Goal: Task Accomplishment & Management: Use online tool/utility

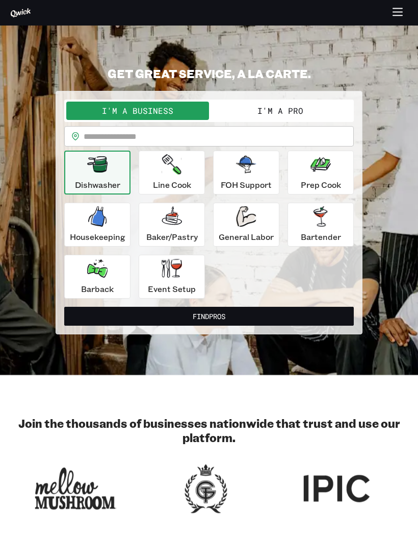
click at [266, 96] on div "**********" at bounding box center [209, 212] width 307 height 243
click at [278, 104] on button "I'm a Pro" at bounding box center [280, 111] width 143 height 18
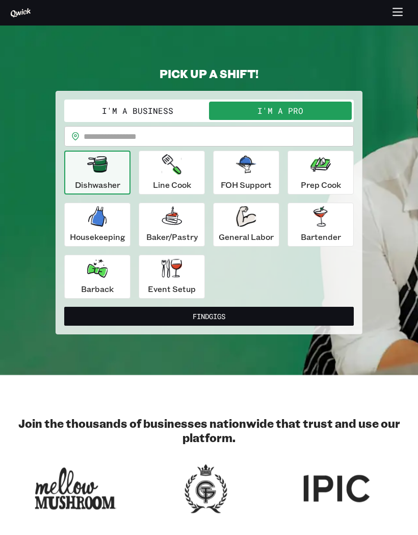
click at [164, 180] on p "Line Cook" at bounding box center [172, 185] width 38 height 12
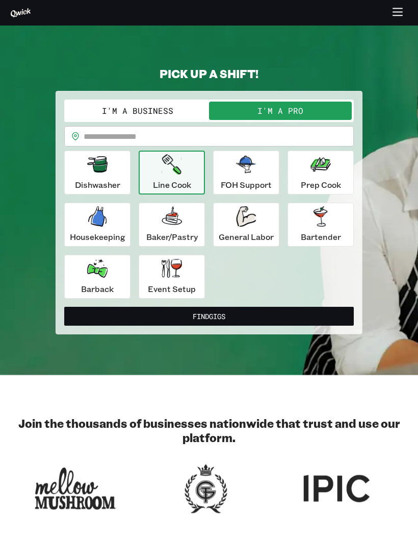
click at [254, 170] on icon "button" at bounding box center [246, 164] width 20 height 17
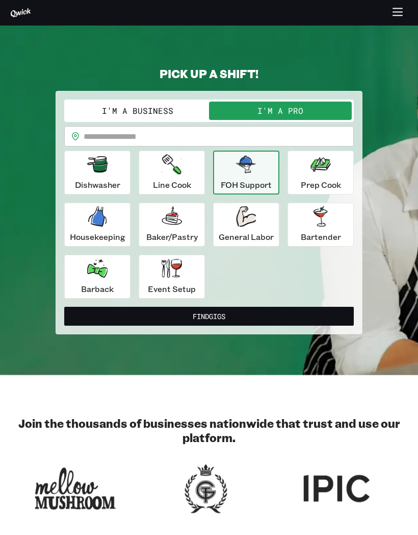
click at [322, 172] on icon "button" at bounding box center [321, 164] width 20 height 20
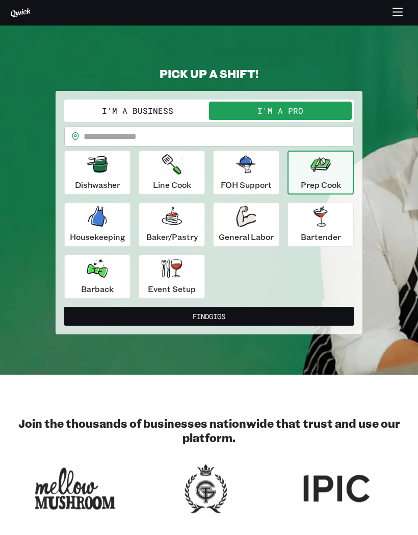
click at [100, 219] on icon "button" at bounding box center [97, 216] width 18 height 20
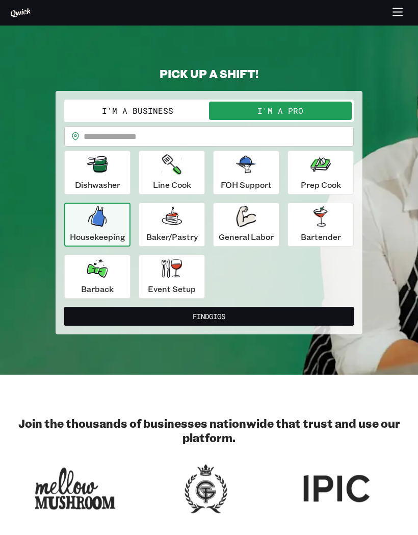
click at [170, 231] on p "Baker/Pastry" at bounding box center [172, 237] width 52 height 12
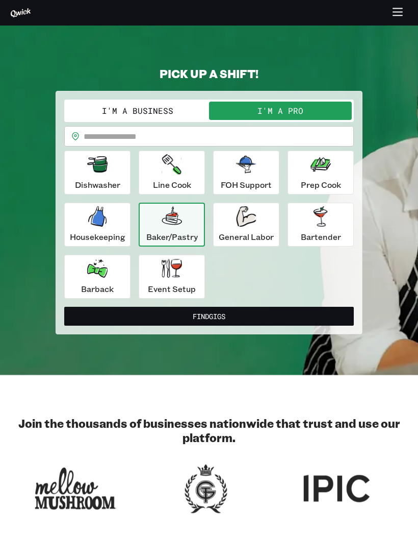
click at [246, 221] on icon "button" at bounding box center [246, 216] width 20 height 20
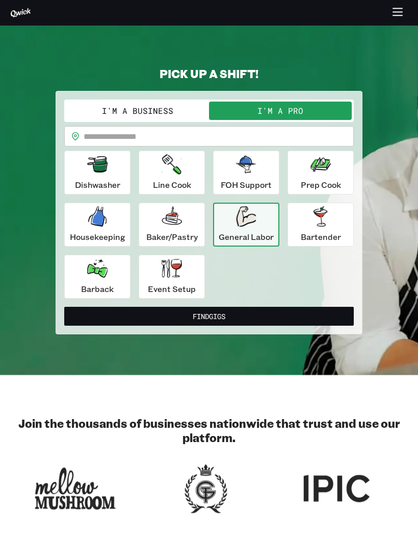
click at [91, 267] on icon "button" at bounding box center [97, 268] width 20 height 18
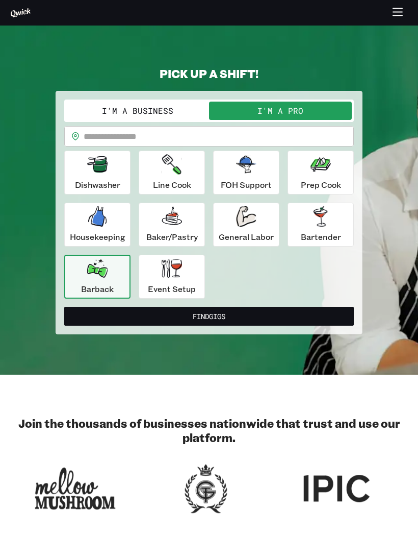
click at [166, 273] on icon "button" at bounding box center [172, 268] width 20 height 19
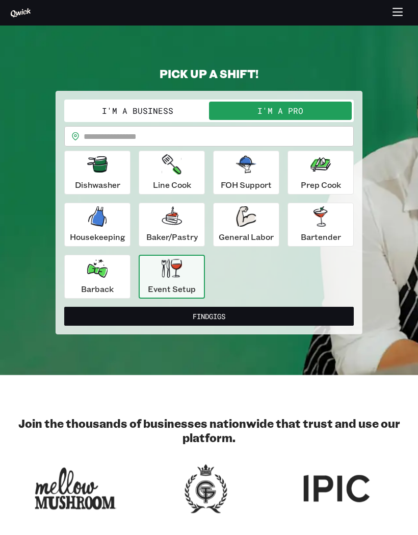
click at [240, 219] on icon "button" at bounding box center [246, 216] width 20 height 20
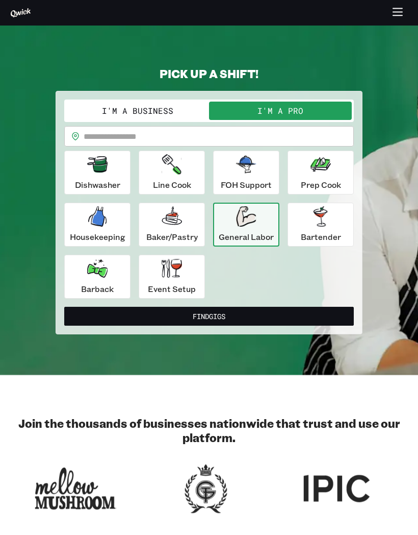
click at [181, 324] on button "Find Gigs" at bounding box center [209, 316] width 290 height 19
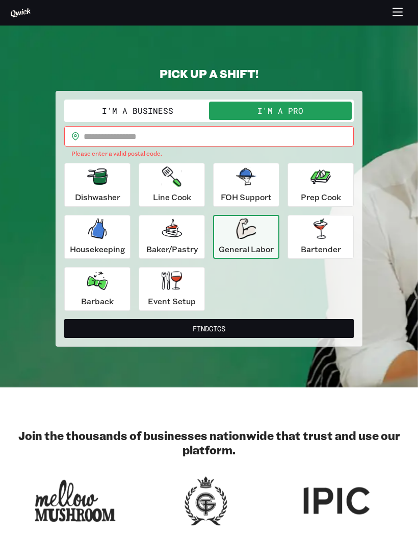
click at [106, 322] on button "Find Gigs" at bounding box center [209, 328] width 290 height 19
